Goal: Use online tool/utility: Utilize a website feature to perform a specific function

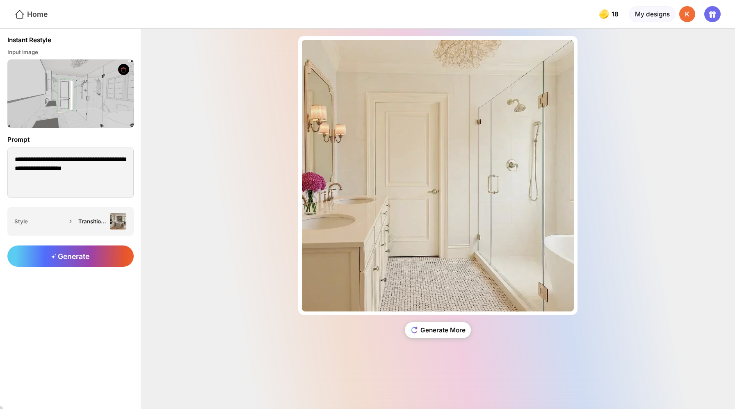
click at [32, 9] on div "Home" at bounding box center [30, 14] width 33 height 11
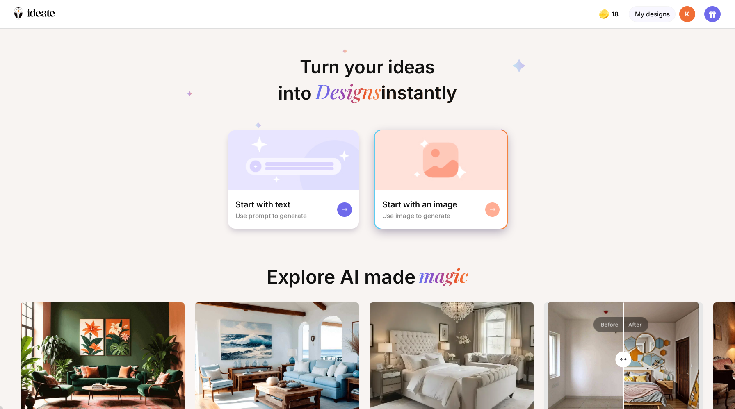
click at [407, 199] on div "Start with an image Use image to generate" at bounding box center [419, 209] width 75 height 20
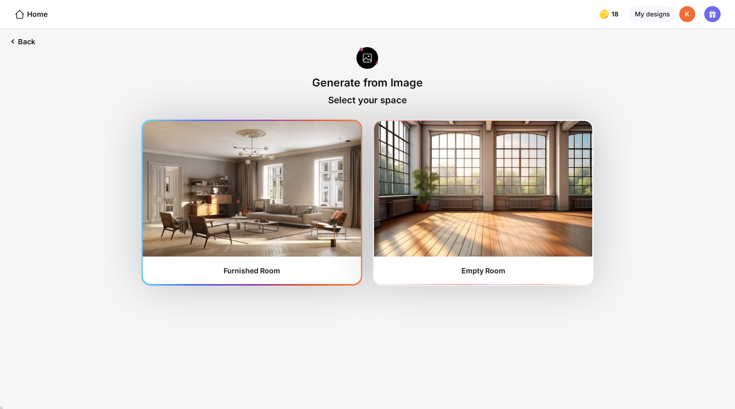
click at [266, 266] on div "Furnished Room" at bounding box center [251, 270] width 57 height 9
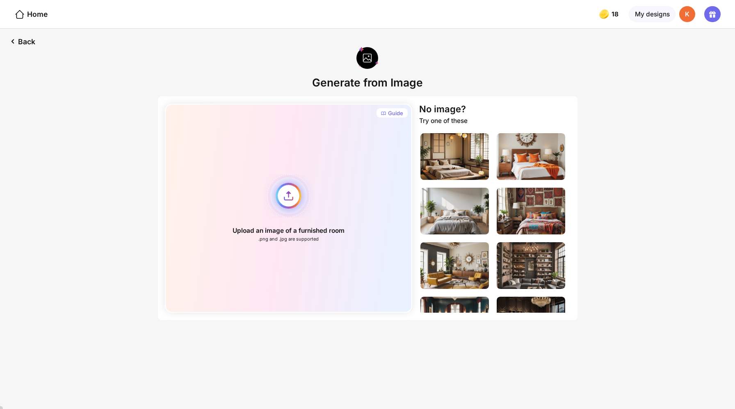
click at [295, 183] on div "Upload an image of a furnished room .png and .jpg are supported" at bounding box center [288, 208] width 247 height 209
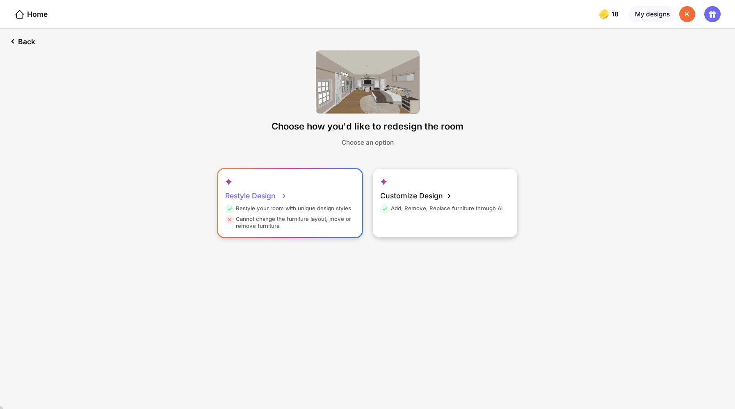
click at [286, 216] on div "Cannot change the furniture layout, move or remove furniture" at bounding box center [288, 223] width 127 height 14
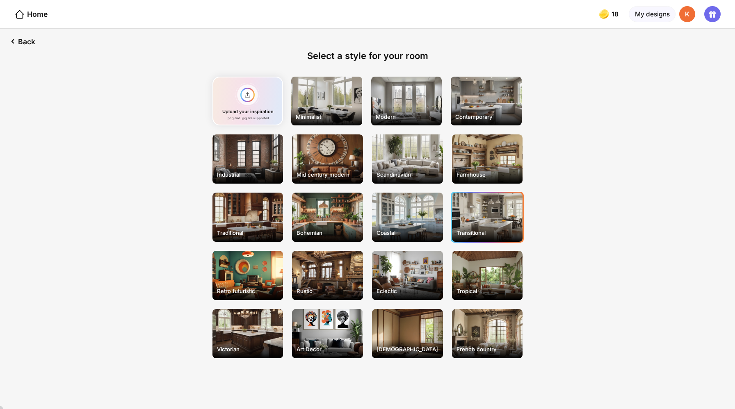
click at [482, 193] on div "Transitional" at bounding box center [487, 217] width 71 height 49
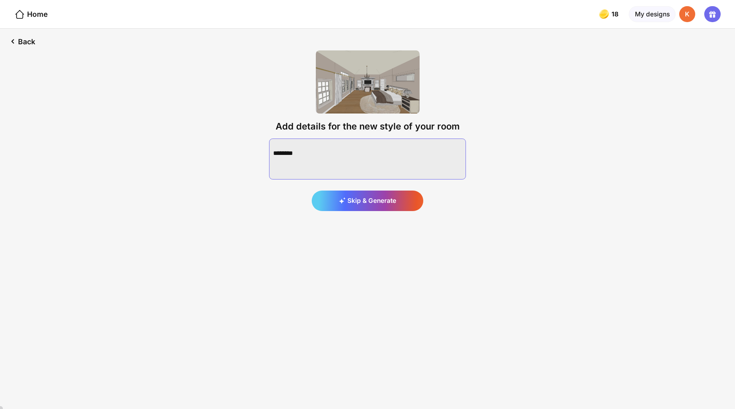
click at [309, 140] on textarea at bounding box center [367, 159] width 197 height 41
click at [315, 139] on textarea at bounding box center [367, 159] width 197 height 41
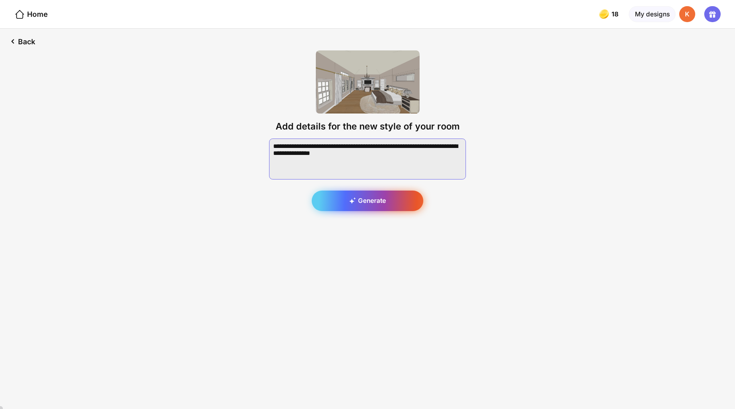
type textarea "**********"
click at [366, 191] on div "Generate" at bounding box center [368, 201] width 112 height 20
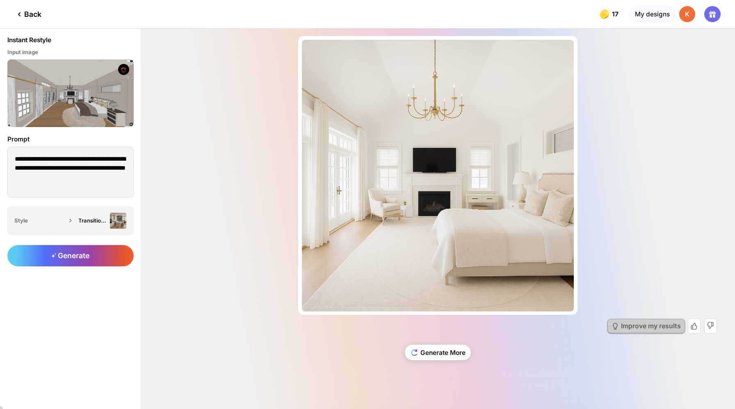
click at [644, 330] on div "Improve my results" at bounding box center [651, 326] width 60 height 7
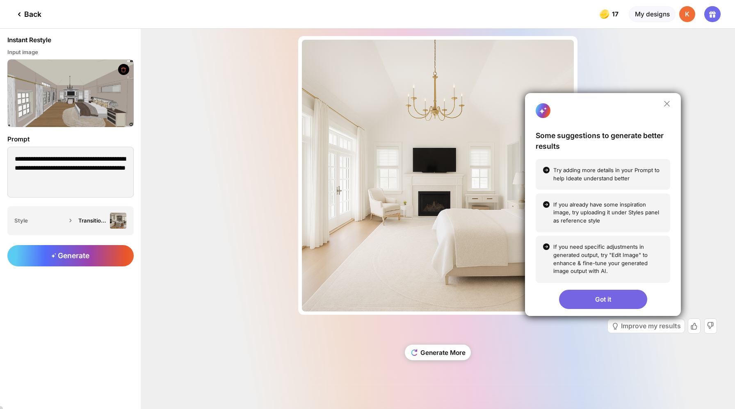
click at [670, 107] on icon at bounding box center [666, 103] width 7 height 7
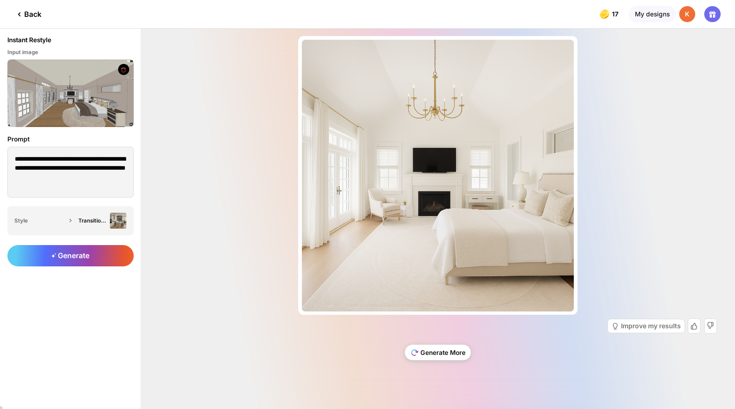
click at [419, 353] on div "Generate More" at bounding box center [438, 353] width 66 height 16
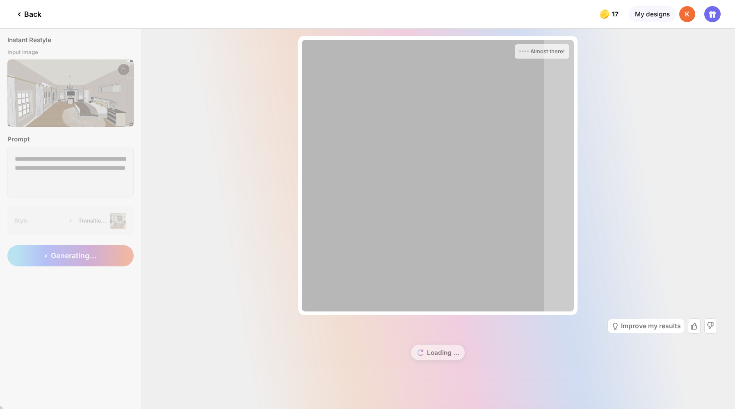
click at [391, 187] on div at bounding box center [423, 176] width 242 height 272
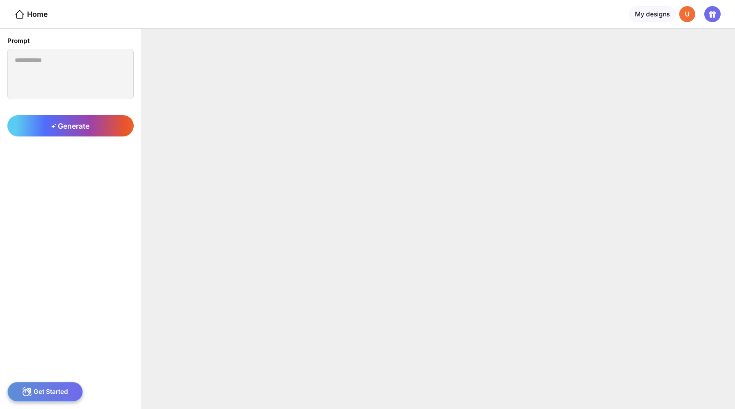
type textarea "**********"
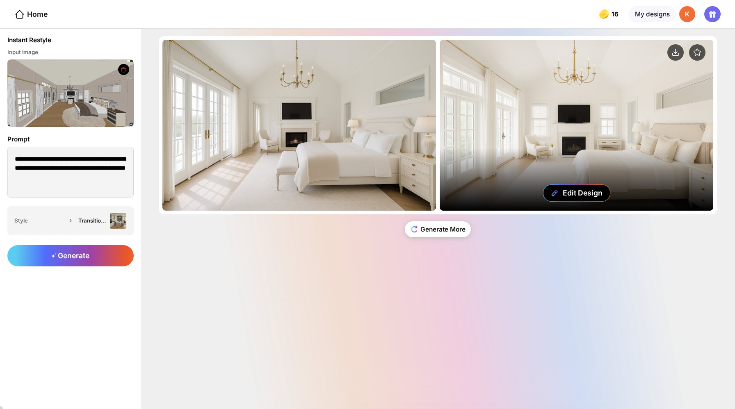
click at [538, 107] on div "Edit Design" at bounding box center [575, 125] width 273 height 171
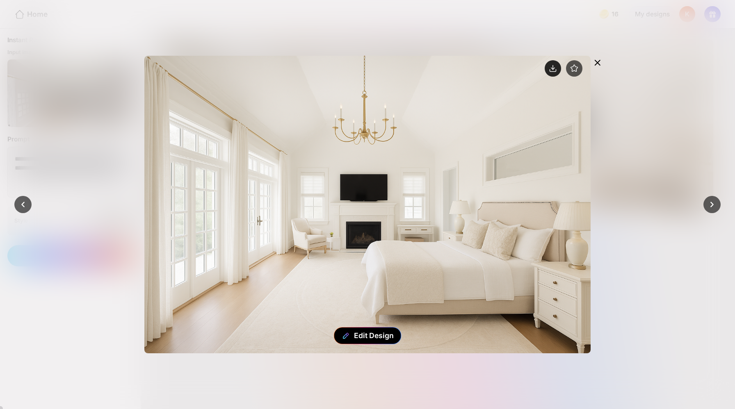
click at [561, 60] on circle at bounding box center [552, 68] width 16 height 16
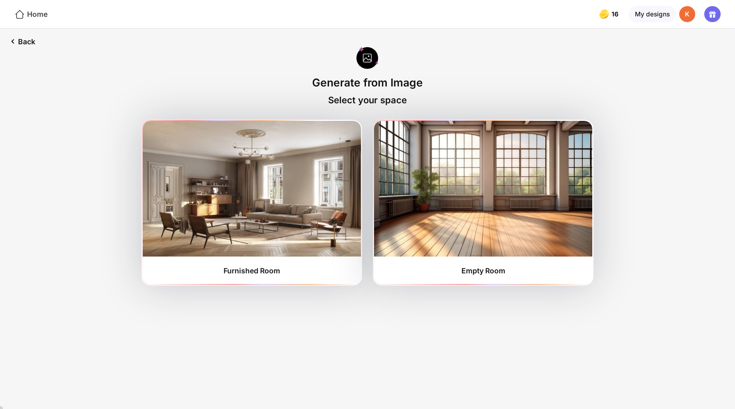
click at [27, 12] on div "Home" at bounding box center [30, 14] width 33 height 11
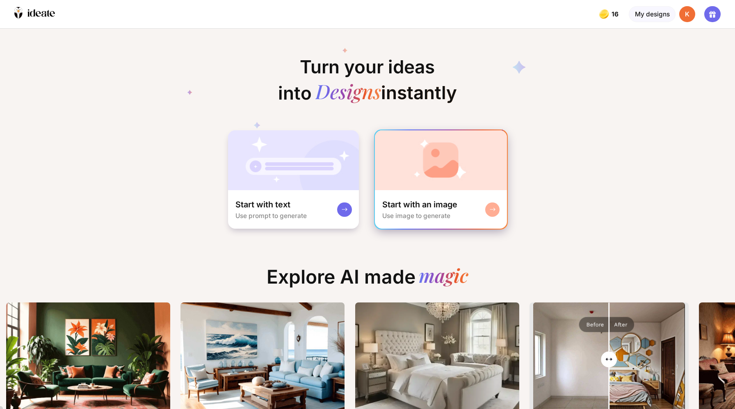
click at [444, 199] on div "Start with an image" at bounding box center [419, 204] width 75 height 11
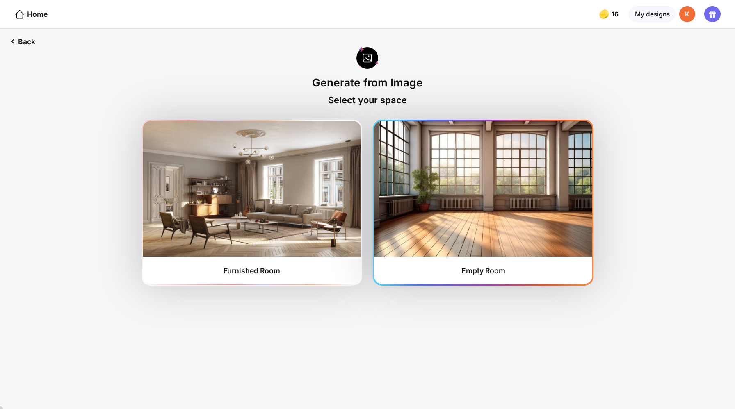
click at [469, 266] on div "Empty Room" at bounding box center [483, 270] width 44 height 9
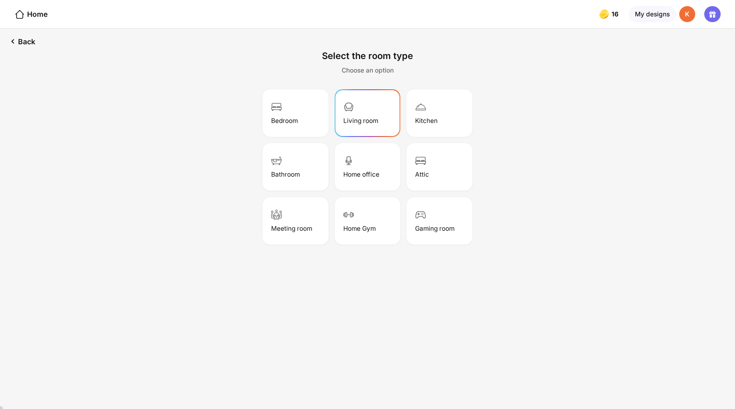
click at [359, 117] on div "Living room" at bounding box center [360, 121] width 35 height 8
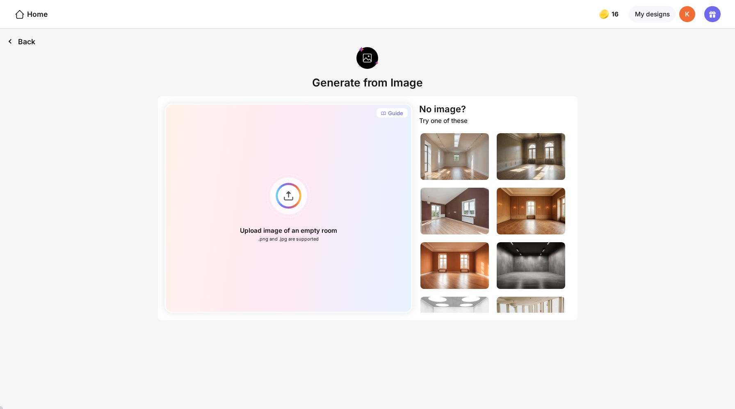
click at [25, 34] on div "Back" at bounding box center [21, 41] width 43 height 25
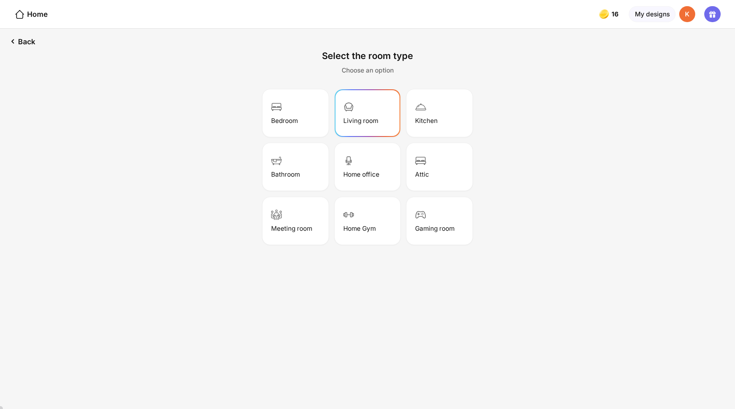
click at [173, 246] on div "Select the room type Choose an option Bedroom Living room Kitchen Bathroom Home…" at bounding box center [367, 158] width 642 height 245
click at [362, 100] on div "Living room" at bounding box center [367, 113] width 63 height 45
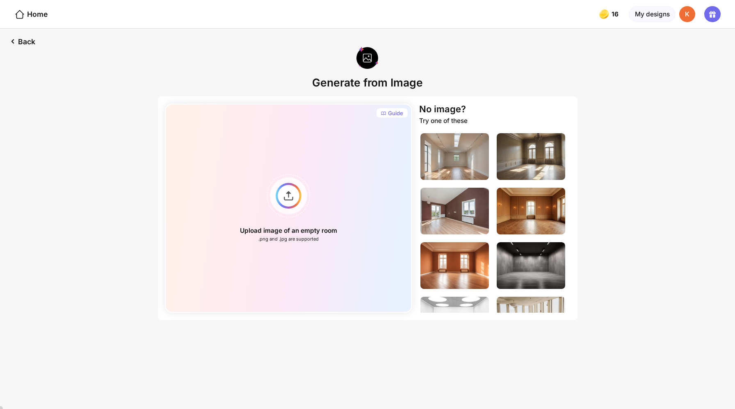
click at [362, 104] on div "Upload image of an empty room .png and .jpg are supported" at bounding box center [288, 208] width 247 height 209
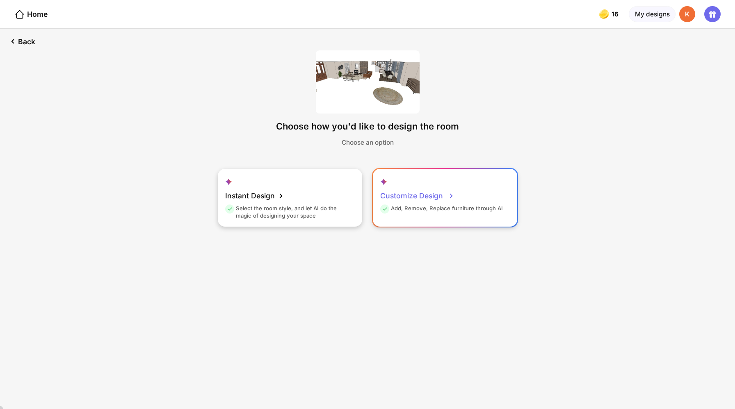
click at [403, 187] on div "Customize Design" at bounding box center [417, 196] width 75 height 18
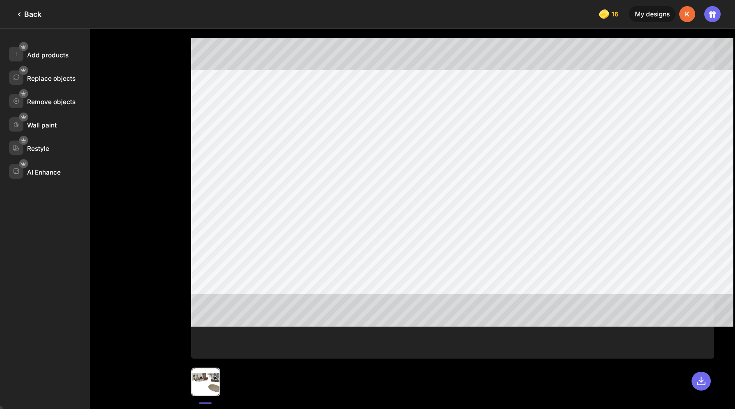
click at [25, 12] on div "Back" at bounding box center [27, 14] width 27 height 10
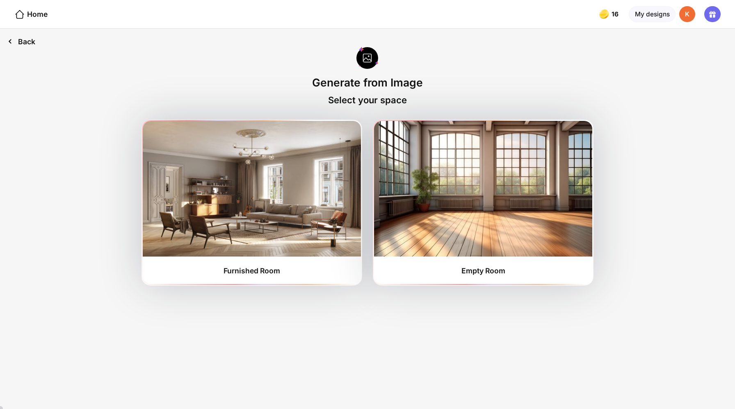
click at [22, 36] on div "Back" at bounding box center [21, 41] width 43 height 25
click at [19, 36] on div "Back" at bounding box center [21, 41] width 43 height 25
click at [9, 37] on icon at bounding box center [10, 41] width 11 height 11
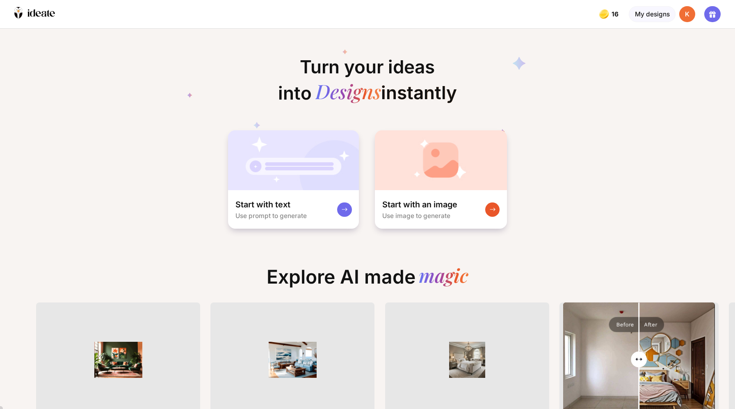
scroll to position [0, 3]
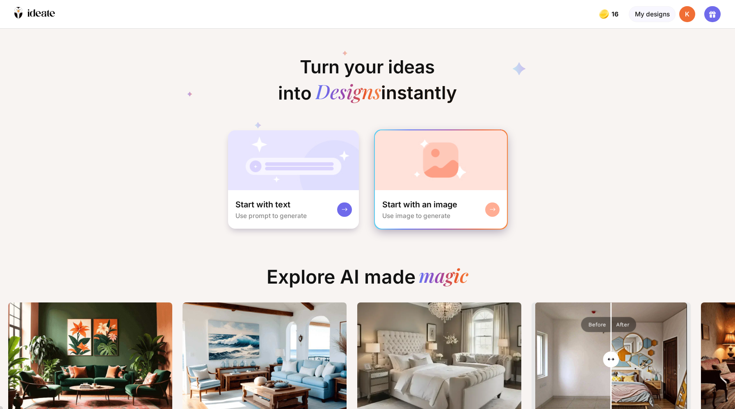
click at [423, 199] on div "Start with an image" at bounding box center [419, 204] width 75 height 11
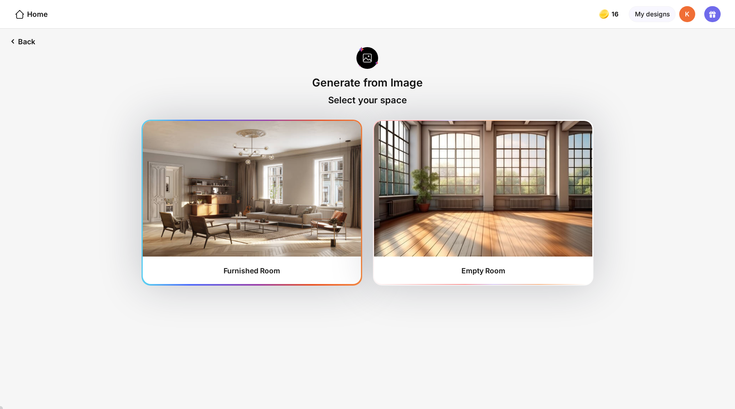
click at [308, 246] on div "Furnished Room" at bounding box center [252, 202] width 218 height 163
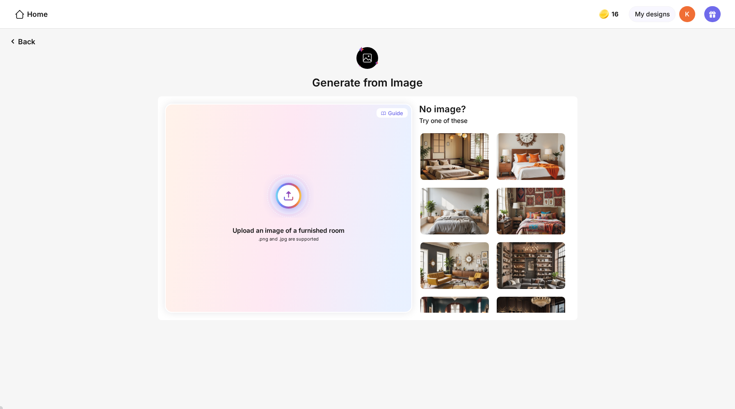
click at [293, 183] on div "Upload an image of a furnished room .png and .jpg are supported" at bounding box center [288, 208] width 247 height 209
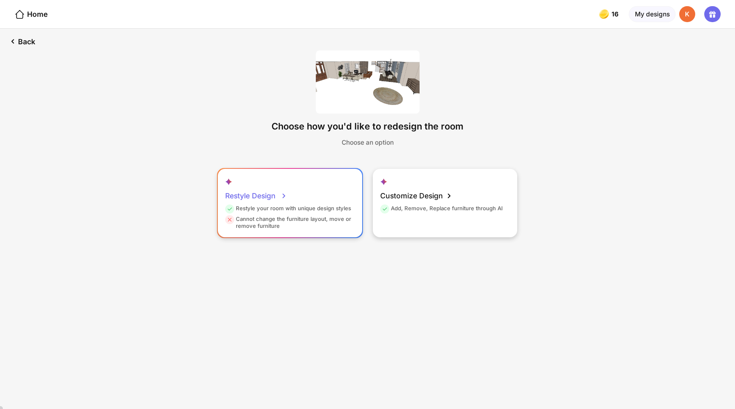
click at [284, 205] on div "Restyle your room with unique design styles" at bounding box center [288, 210] width 126 height 11
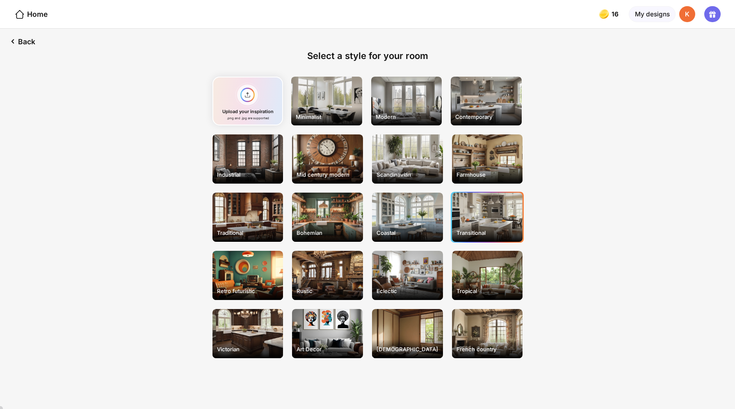
click at [470, 203] on div "Transitional" at bounding box center [487, 217] width 71 height 49
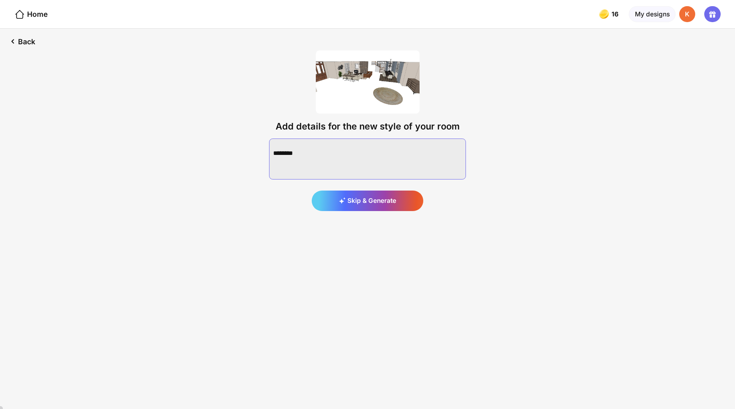
click at [330, 144] on textarea at bounding box center [367, 159] width 197 height 41
click at [369, 139] on textarea at bounding box center [367, 159] width 197 height 41
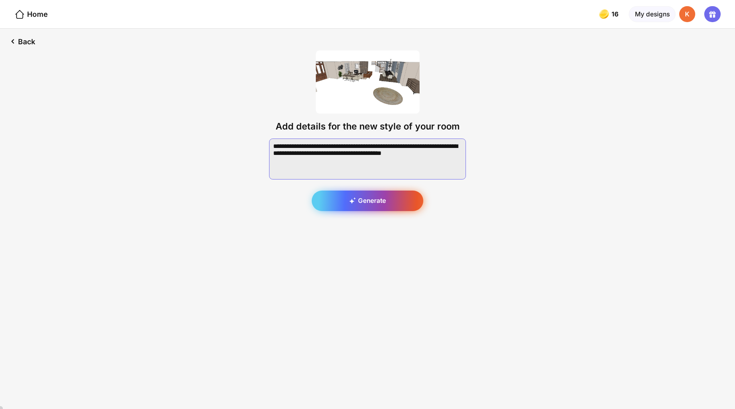
type textarea "**********"
click at [369, 191] on div "Generate" at bounding box center [368, 201] width 112 height 20
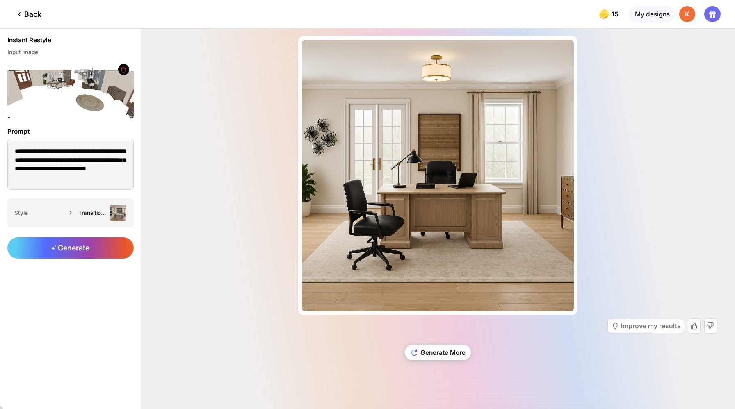
click at [23, 14] on div "Back" at bounding box center [27, 14] width 27 height 10
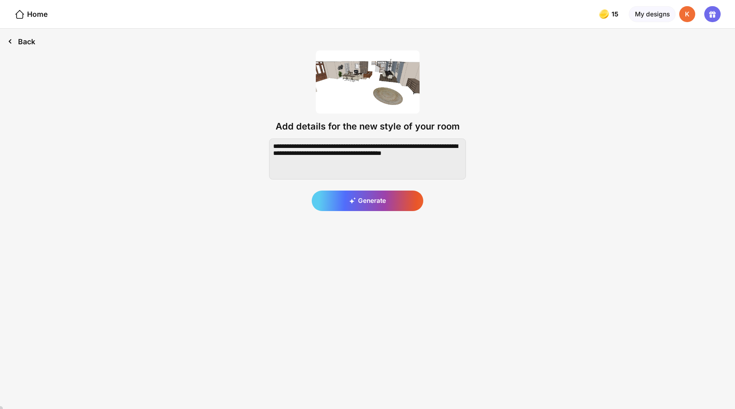
click at [17, 36] on div "Back" at bounding box center [21, 41] width 43 height 25
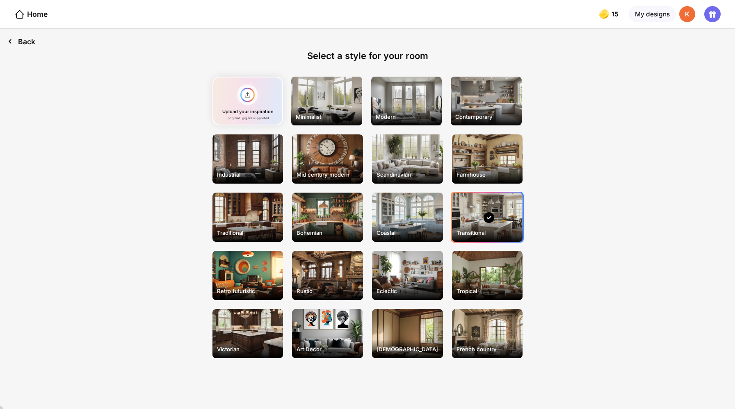
click at [17, 36] on div "Back" at bounding box center [21, 41] width 43 height 25
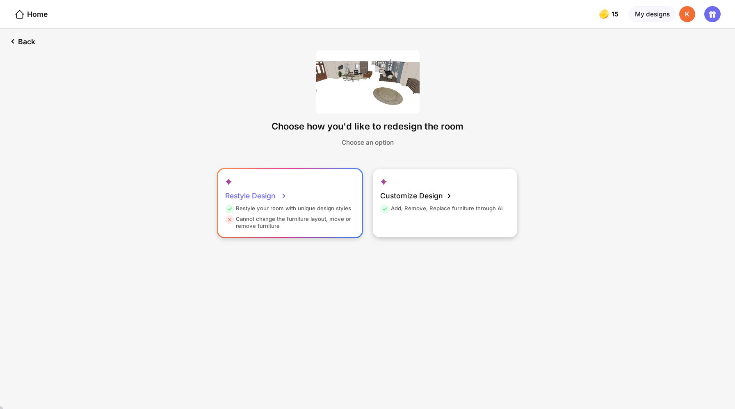
click at [297, 205] on div "Restyle your room with unique design styles" at bounding box center [288, 210] width 126 height 11
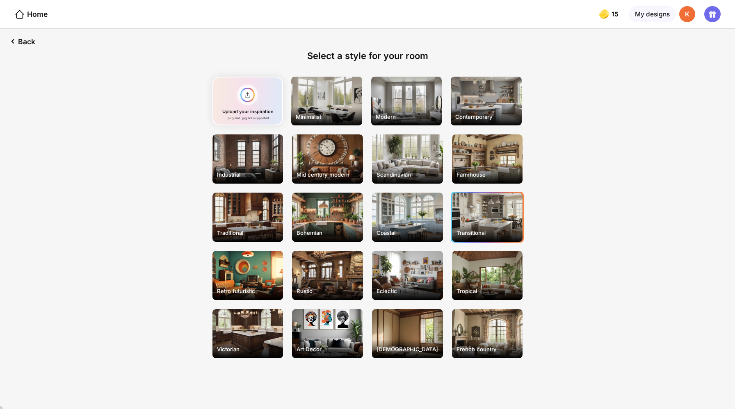
click at [483, 195] on div "Transitional" at bounding box center [487, 217] width 71 height 49
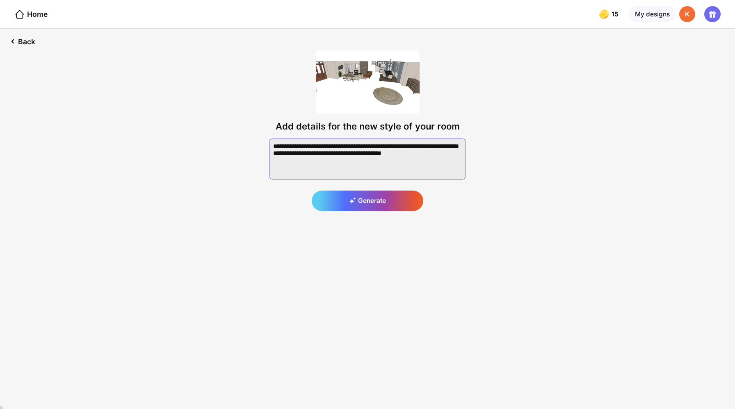
drag, startPoint x: 385, startPoint y: 135, endPoint x: 435, endPoint y: 136, distance: 49.6
click at [435, 139] on textarea at bounding box center [367, 159] width 197 height 41
type textarea "**********"
click at [362, 191] on div "Generate" at bounding box center [368, 201] width 112 height 20
click at [366, 185] on div "Generating..." at bounding box center [367, 175] width 197 height 72
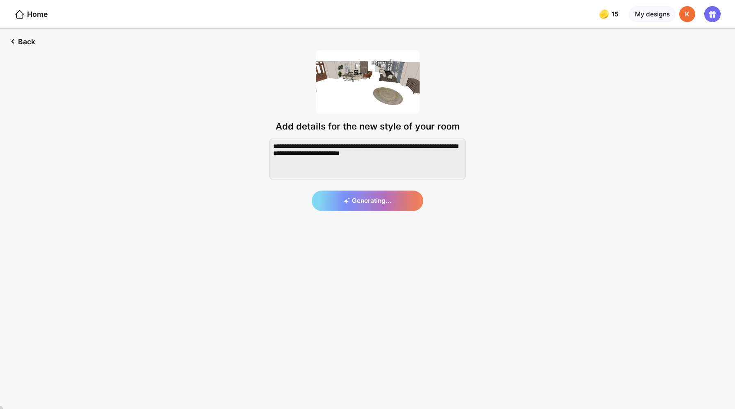
click at [366, 185] on div "Generating..." at bounding box center [367, 175] width 197 height 72
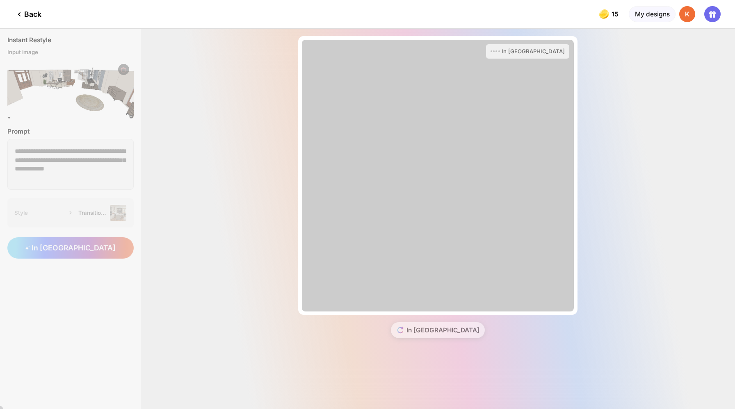
click at [26, 37] on div "**********" at bounding box center [367, 219] width 735 height 380
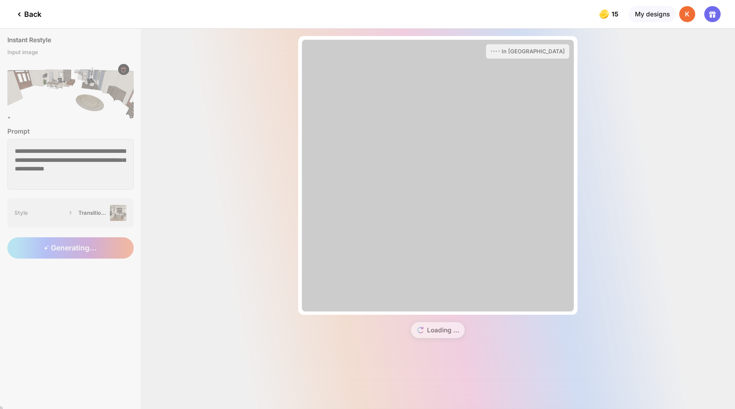
click at [29, 13] on div "Back" at bounding box center [27, 14] width 27 height 10
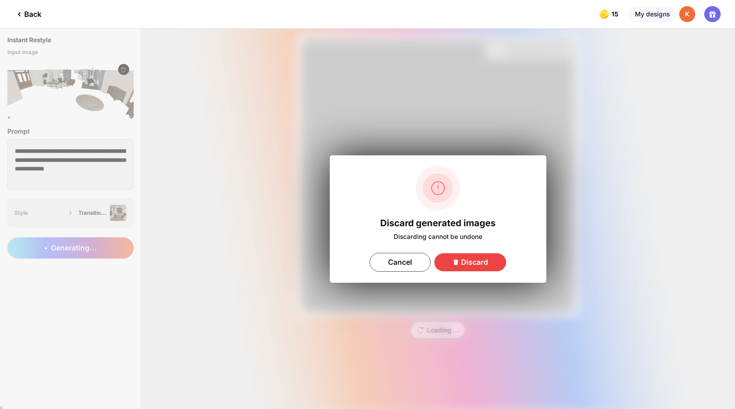
click at [465, 258] on div "Discard" at bounding box center [470, 262] width 72 height 18
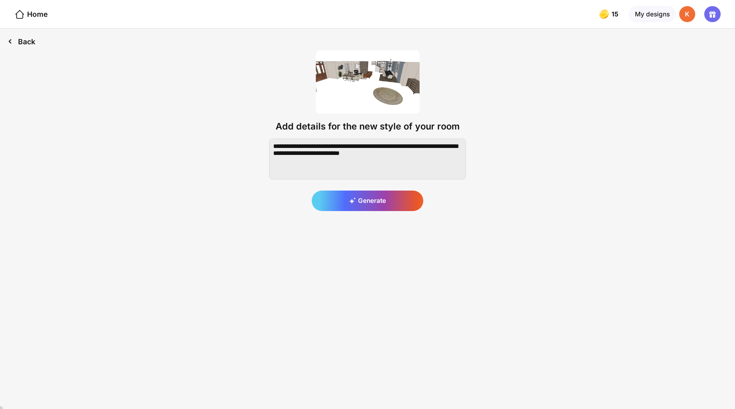
click at [21, 35] on div "Back" at bounding box center [21, 41] width 43 height 25
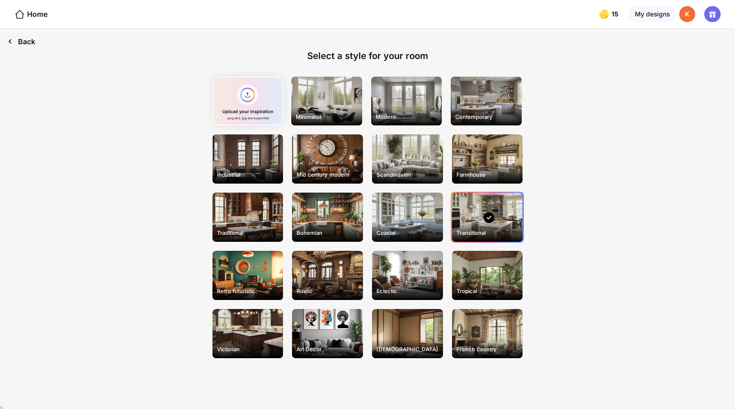
click at [20, 35] on div "Back" at bounding box center [21, 41] width 43 height 25
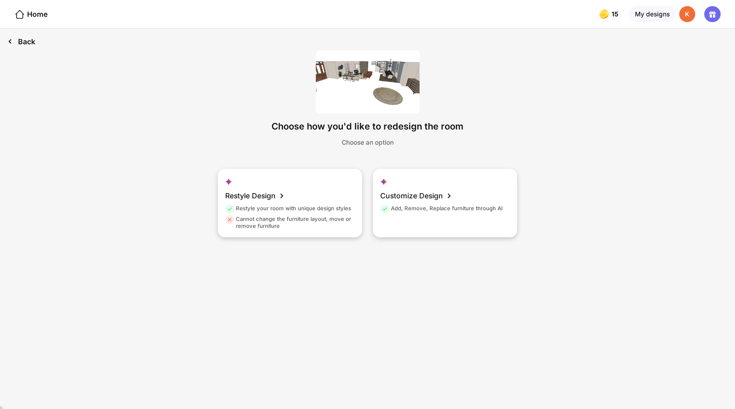
click at [19, 36] on div "Back" at bounding box center [21, 41] width 43 height 25
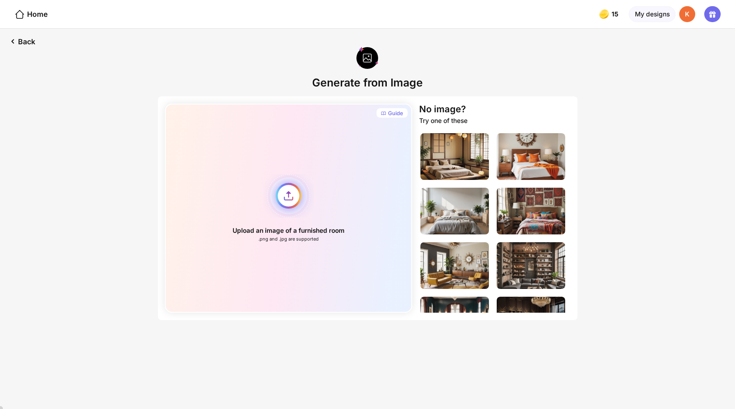
click at [289, 180] on div "Upload an image of a furnished room .png and .jpg are supported" at bounding box center [288, 208] width 247 height 209
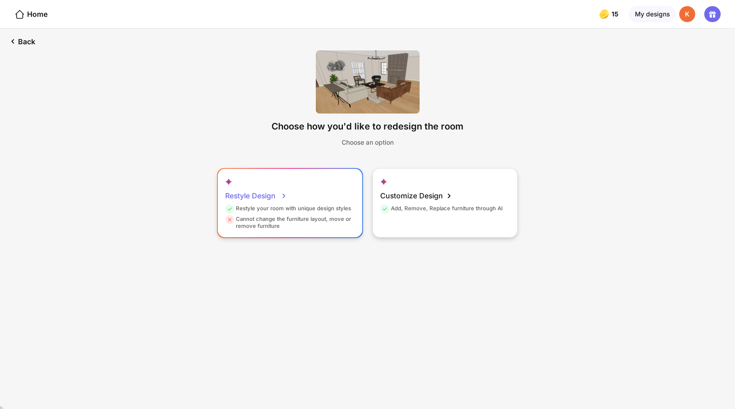
click at [279, 205] on div "Restyle your room with unique design styles" at bounding box center [288, 210] width 126 height 11
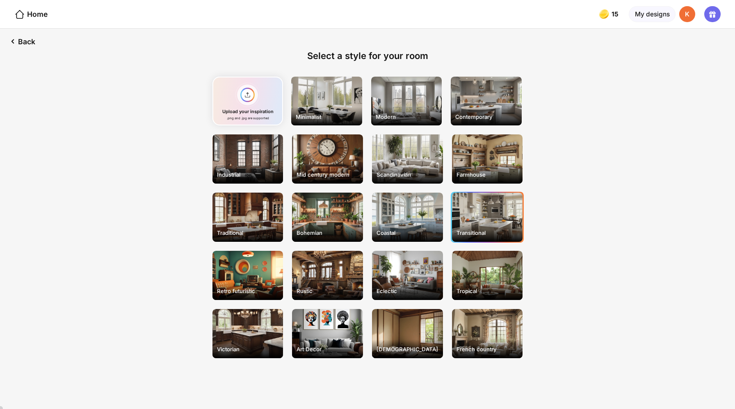
click at [481, 198] on div "Transitional" at bounding box center [487, 217] width 71 height 49
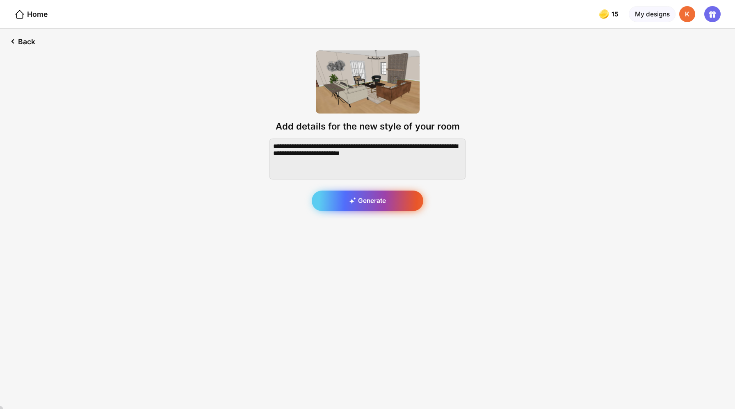
click at [382, 191] on div "Generate" at bounding box center [368, 201] width 112 height 20
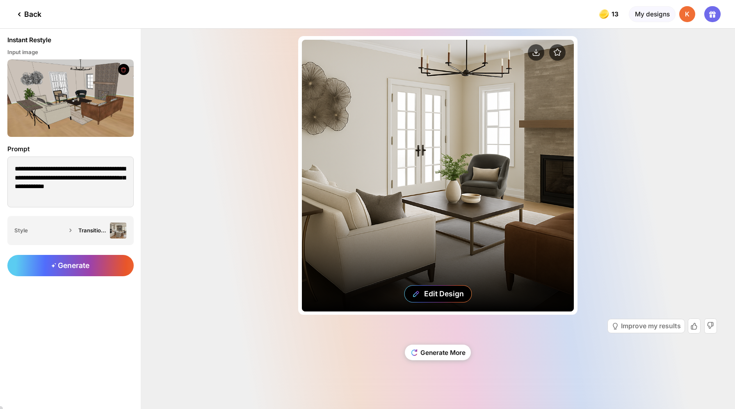
click at [367, 211] on div "Edit Design" at bounding box center [438, 176] width 272 height 272
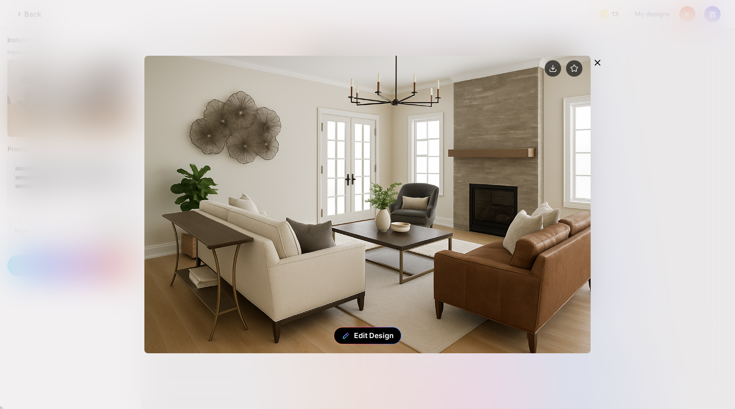
click at [602, 58] on icon at bounding box center [597, 63] width 10 height 10
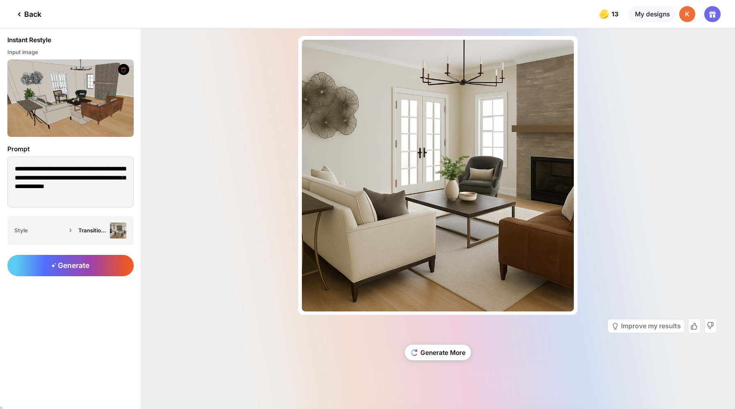
click at [31, 11] on div "Back" at bounding box center [27, 14] width 27 height 10
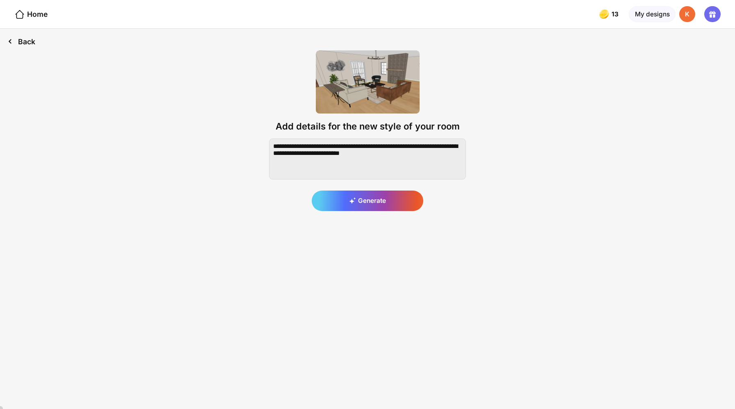
click at [17, 36] on div "Back" at bounding box center [21, 41] width 43 height 25
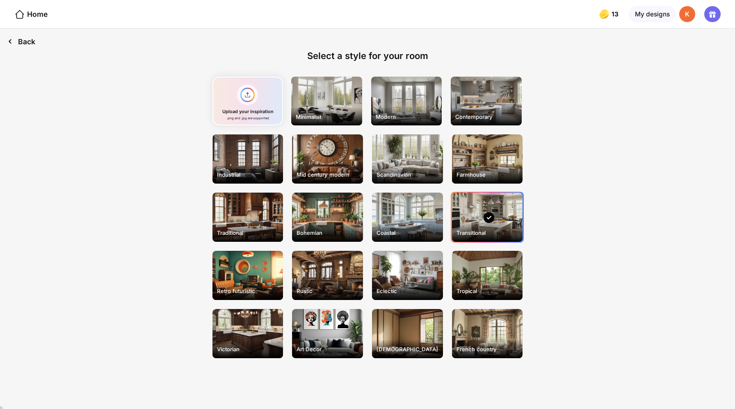
click at [17, 38] on div "Back" at bounding box center [21, 41] width 43 height 25
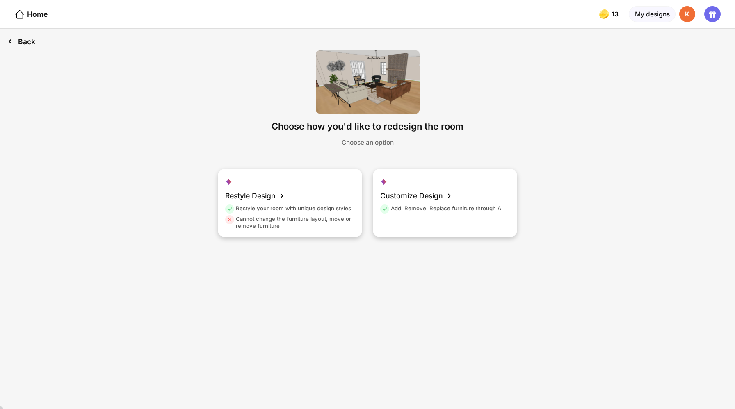
click at [17, 38] on div "Back" at bounding box center [21, 41] width 43 height 25
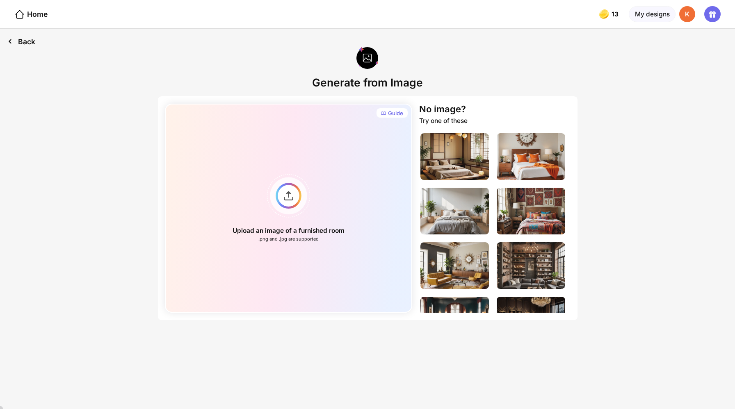
click at [17, 38] on div "Back" at bounding box center [21, 41] width 43 height 25
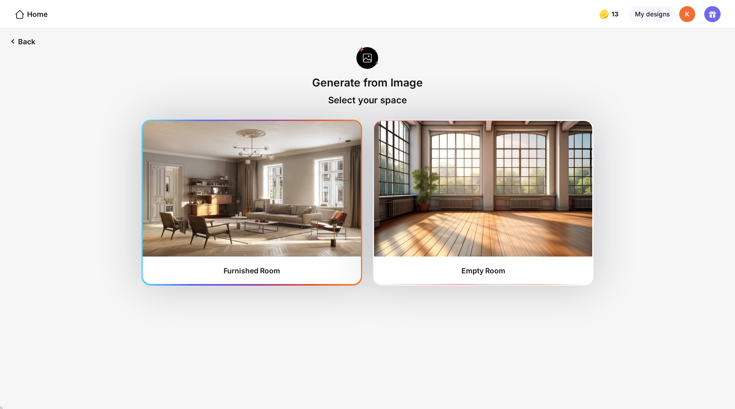
click at [249, 190] on img at bounding box center [252, 188] width 218 height 135
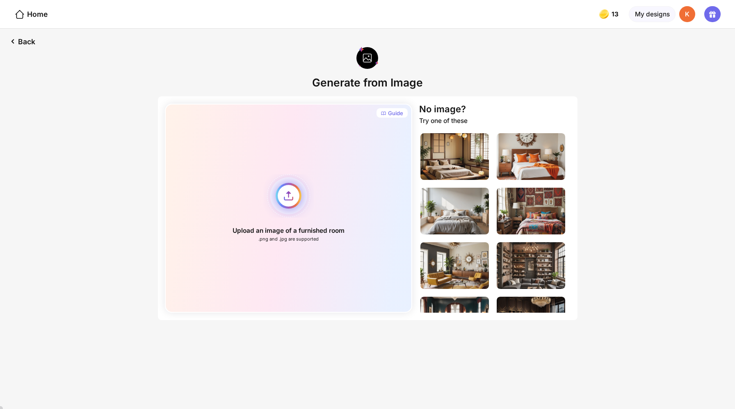
click at [290, 182] on div "Upload an image of a furnished room .png and .jpg are supported" at bounding box center [288, 208] width 247 height 209
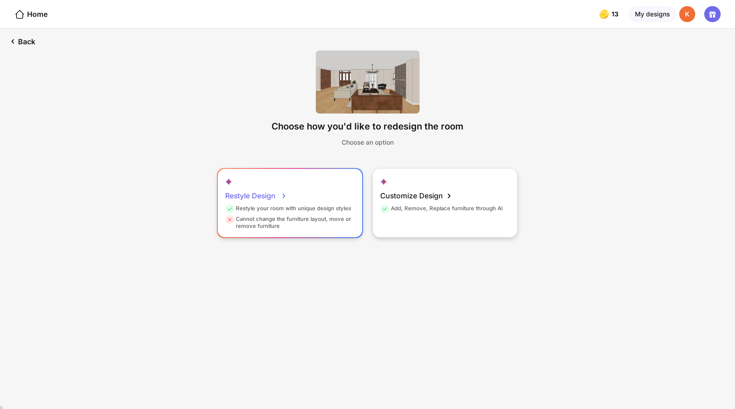
click at [278, 205] on div "Restyle your room with unique design styles" at bounding box center [288, 210] width 126 height 11
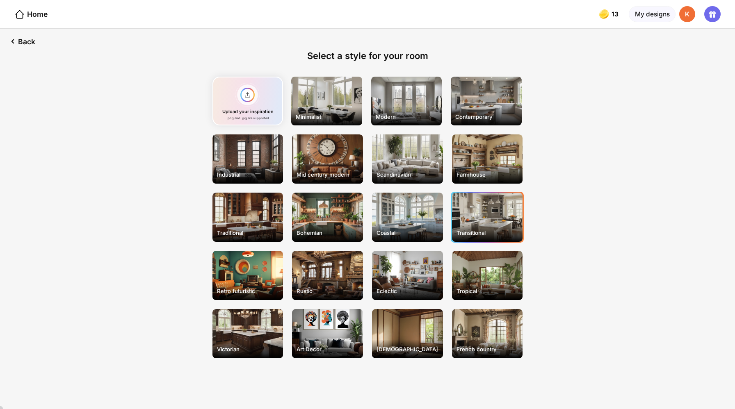
click at [477, 193] on div "Transitional" at bounding box center [487, 217] width 71 height 49
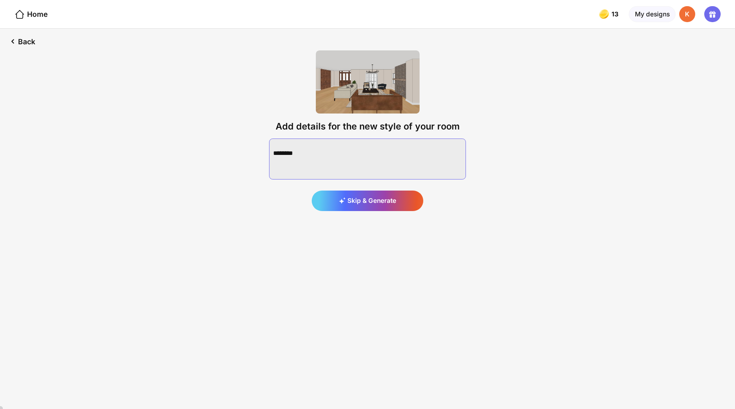
click at [350, 139] on textarea at bounding box center [367, 159] width 197 height 41
type textarea "**********"
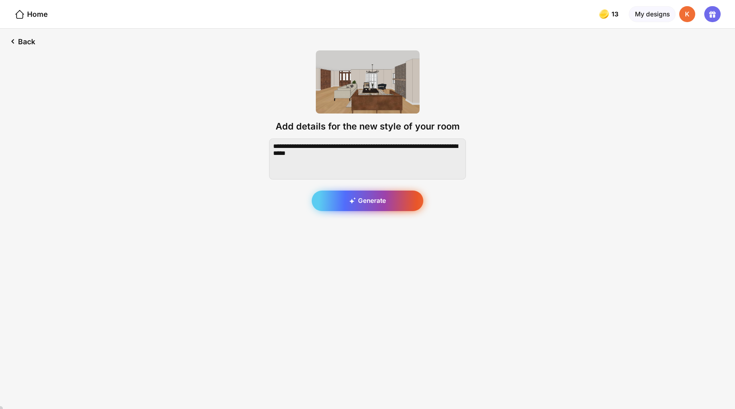
type textarea "**********"
click at [363, 191] on div "Generate" at bounding box center [368, 201] width 112 height 20
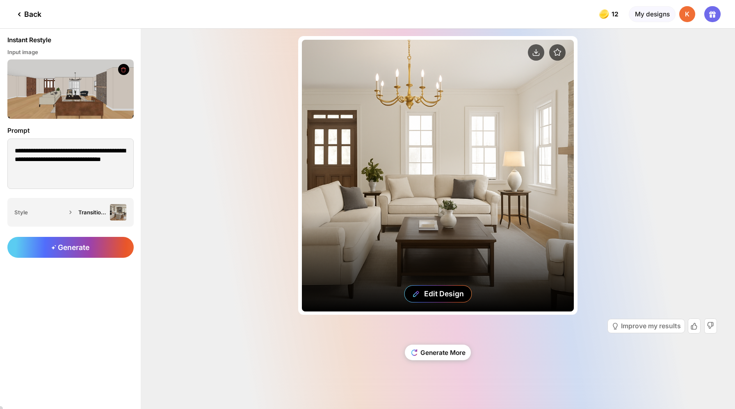
click at [373, 269] on div "Edit Design" at bounding box center [438, 176] width 272 height 272
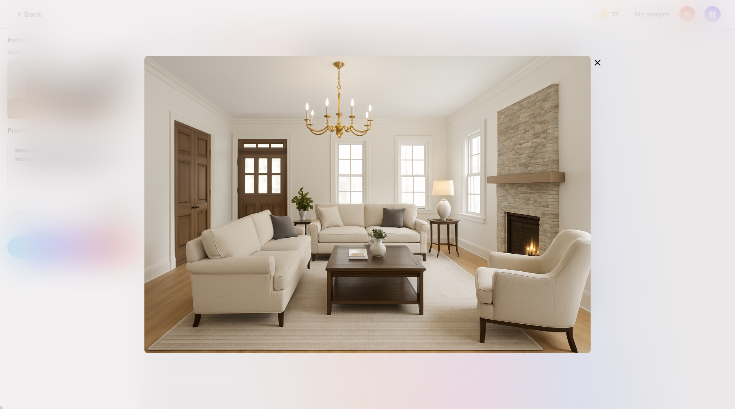
click at [0, 0] on div "Edit Design" at bounding box center [0, 0] width 0 height 0
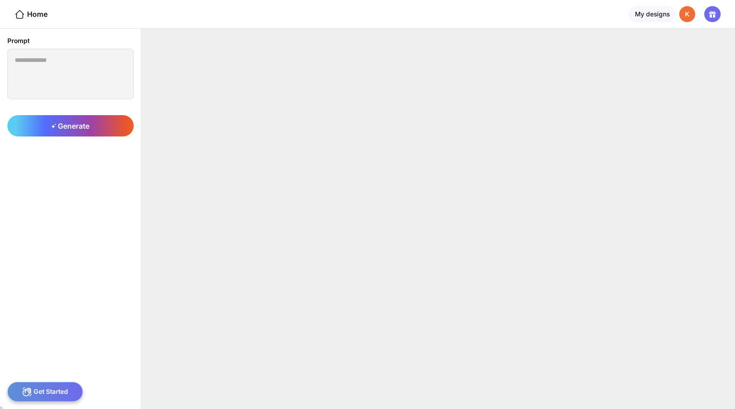
type textarea "**********"
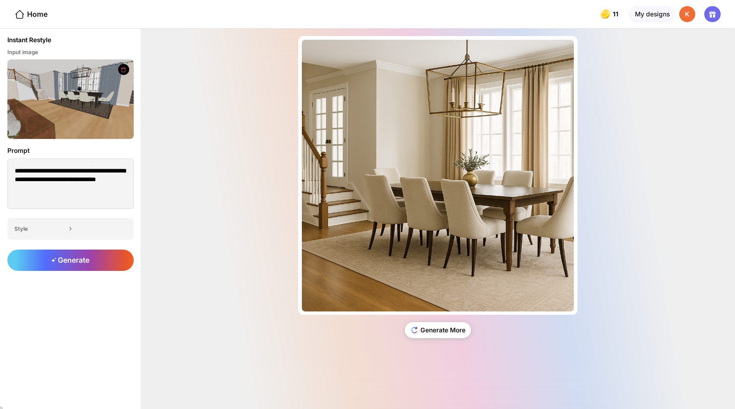
click at [346, 340] on div "Generate More" at bounding box center [438, 333] width 558 height 37
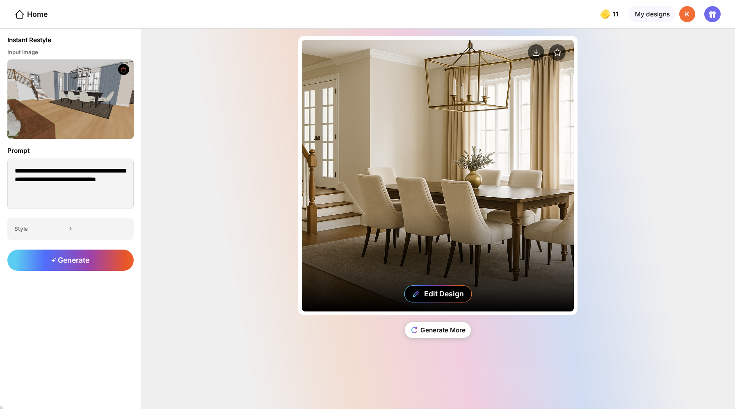
click at [380, 270] on div "Edit Design" at bounding box center [438, 176] width 272 height 272
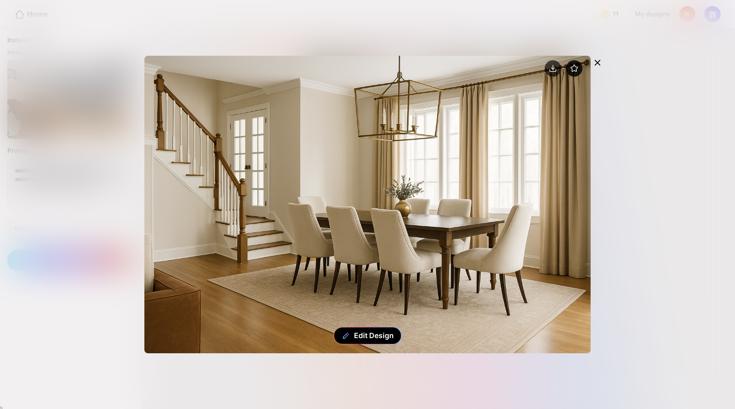
click at [582, 60] on circle at bounding box center [574, 68] width 16 height 16
click at [602, 58] on icon at bounding box center [597, 63] width 10 height 10
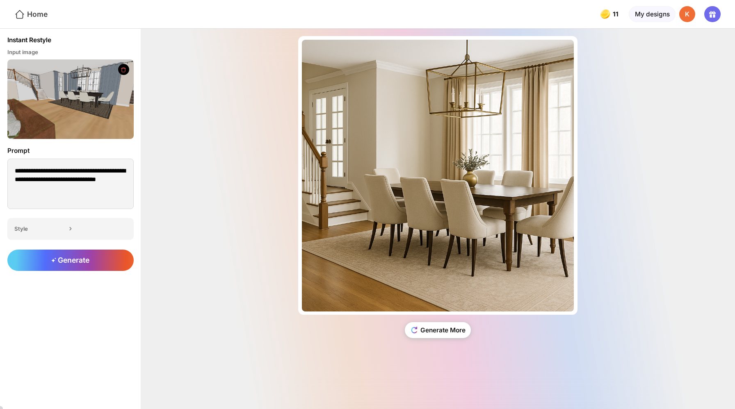
click at [34, 14] on div "Home" at bounding box center [30, 14] width 33 height 11
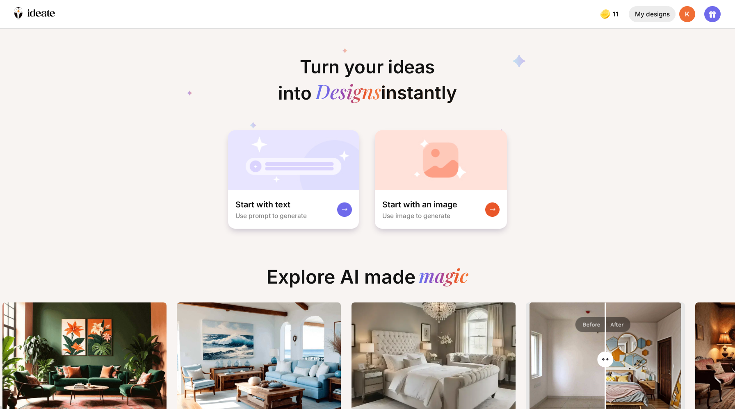
click at [660, 13] on div "My designs" at bounding box center [651, 14] width 46 height 16
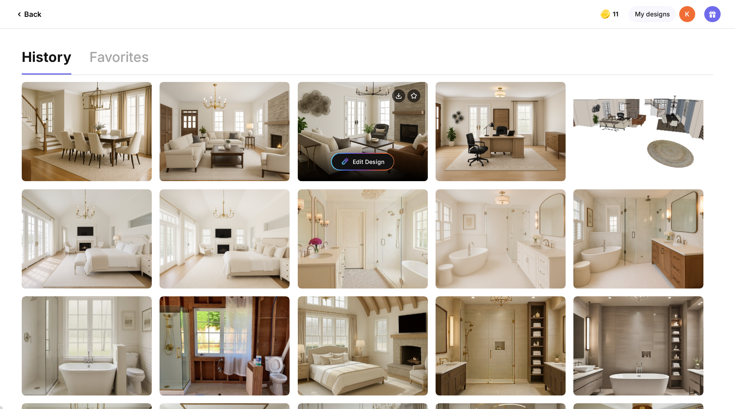
click at [332, 117] on div "Edit Design" at bounding box center [363, 131] width 130 height 99
click at [332, 108] on div "Edit Design" at bounding box center [363, 131] width 130 height 99
click at [315, 117] on div "Edit Design" at bounding box center [363, 131] width 130 height 99
click at [307, 148] on div "Edit Design" at bounding box center [363, 161] width 130 height 39
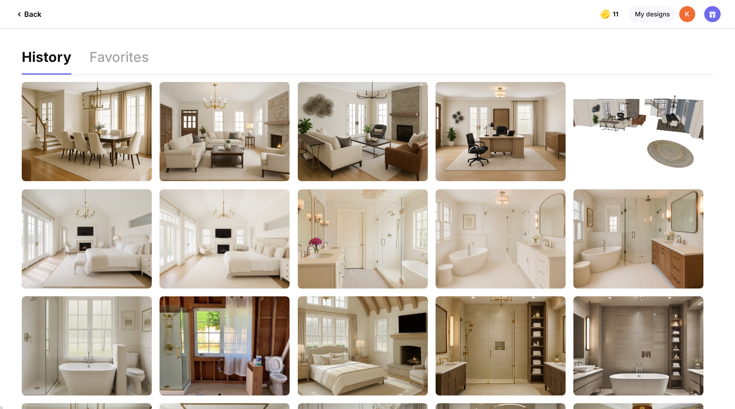
click at [322, 39] on div "History Favorites Edit Design Edit Design Edit Design Edit Design Edit Design E…" at bounding box center [367, 247] width 735 height 436
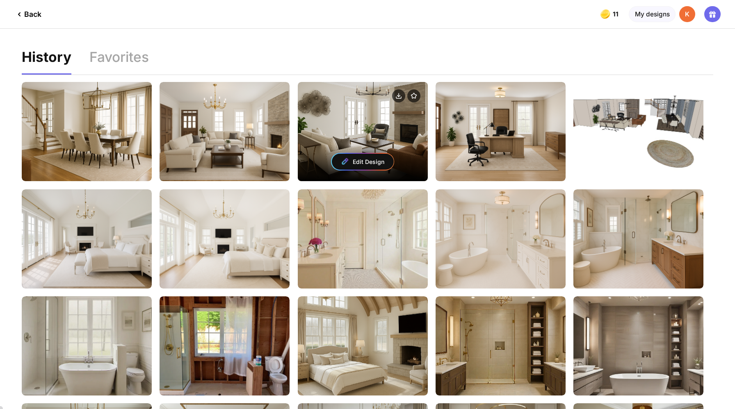
click at [328, 100] on div at bounding box center [363, 96] width 130 height 29
click at [344, 154] on div "Edit Design" at bounding box center [363, 162] width 62 height 16
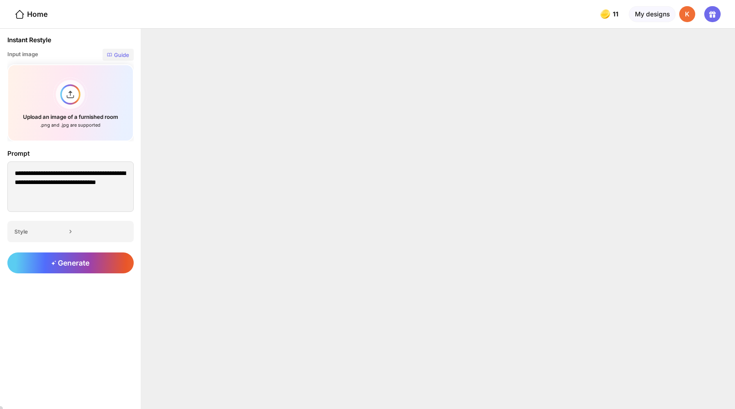
type textarea "**********"
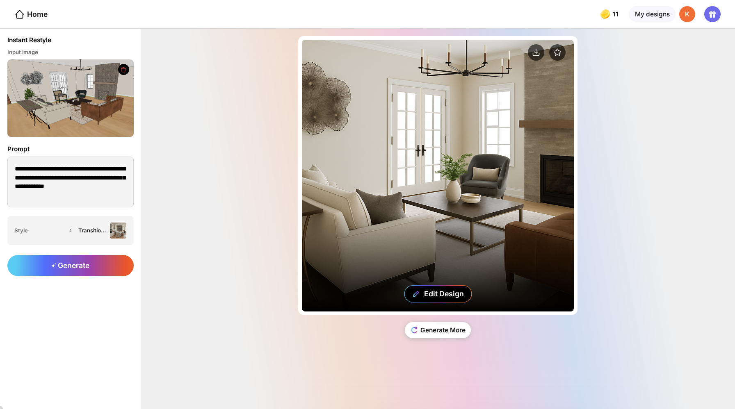
click at [303, 301] on div "Edit Design" at bounding box center [438, 176] width 272 height 272
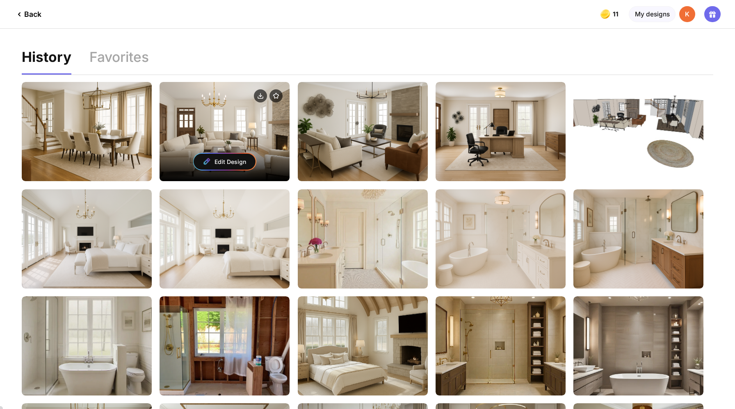
click at [219, 109] on div "Edit Design" at bounding box center [224, 131] width 130 height 99
click at [206, 157] on img at bounding box center [207, 161] width 9 height 9
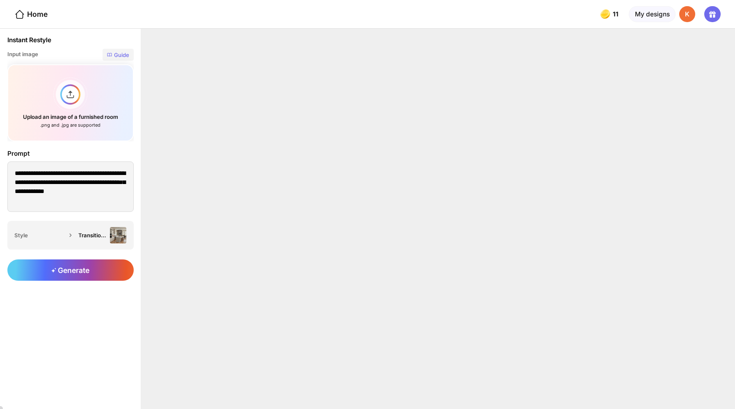
type textarea "**********"
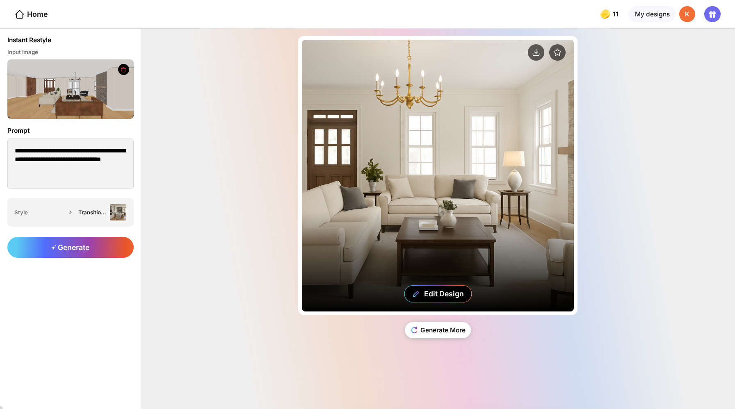
click at [363, 140] on div "Edit Design" at bounding box center [438, 176] width 272 height 272
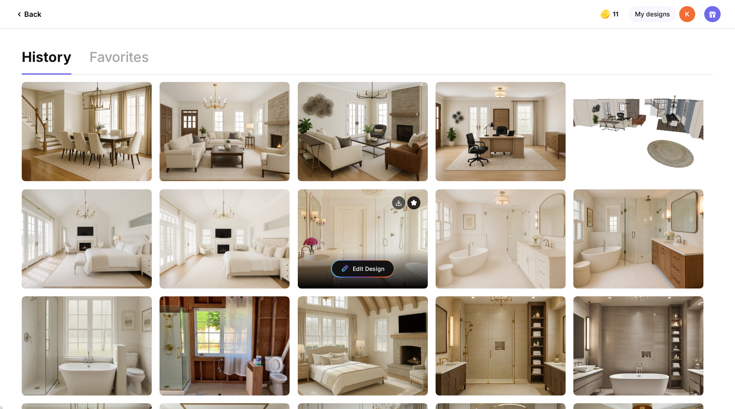
click at [411, 200] on icon at bounding box center [413, 202] width 5 height 5
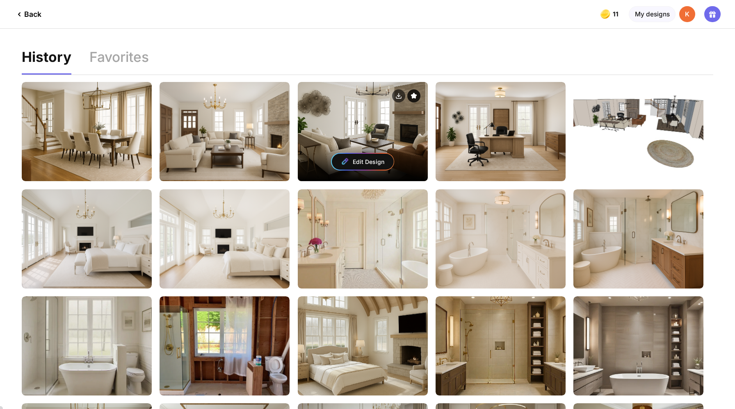
click at [407, 89] on circle at bounding box center [413, 95] width 13 height 13
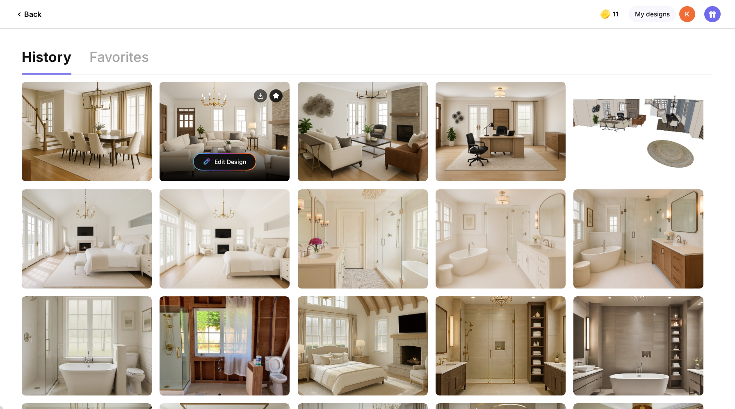
click at [273, 93] on icon at bounding box center [275, 95] width 5 height 5
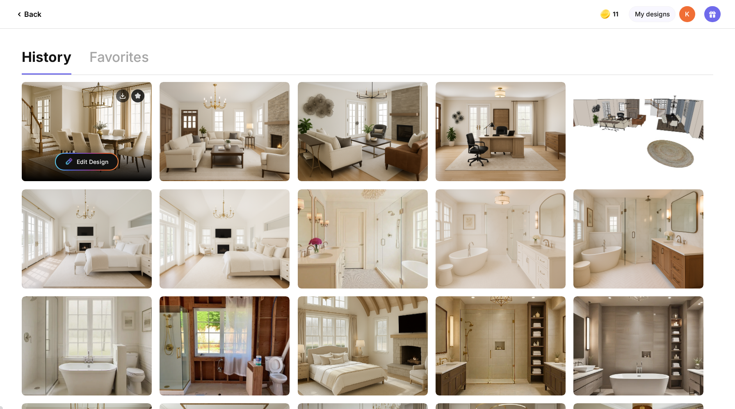
click at [135, 93] on icon at bounding box center [137, 95] width 5 height 5
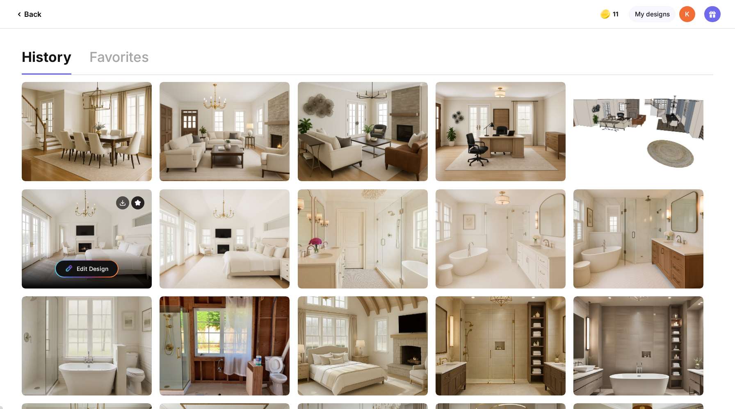
click at [135, 200] on icon at bounding box center [137, 202] width 5 height 5
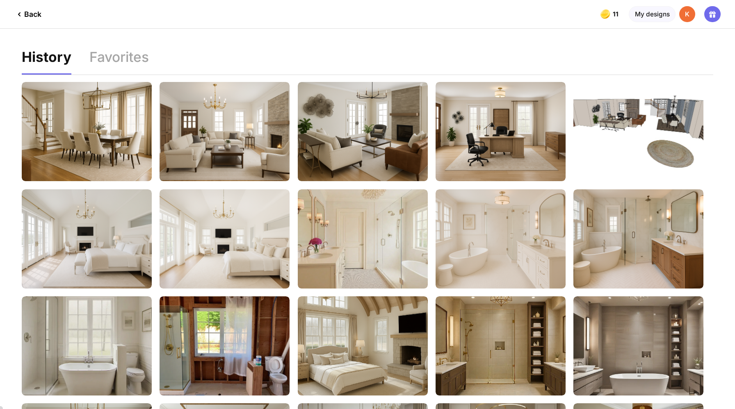
click at [30, 11] on div "Back" at bounding box center [27, 14] width 27 height 10
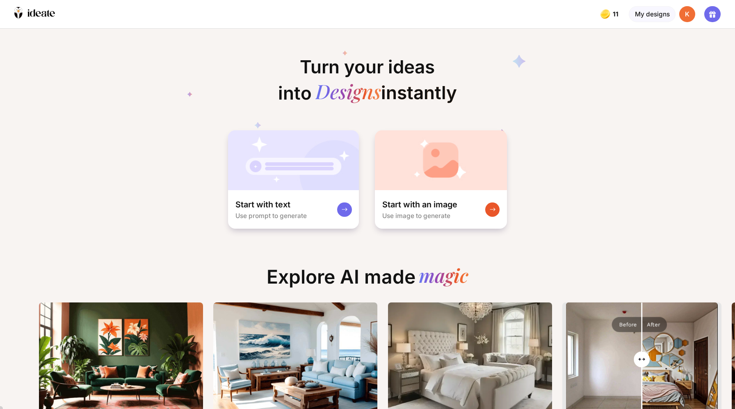
scroll to position [0, 2]
